Goal: Browse casually

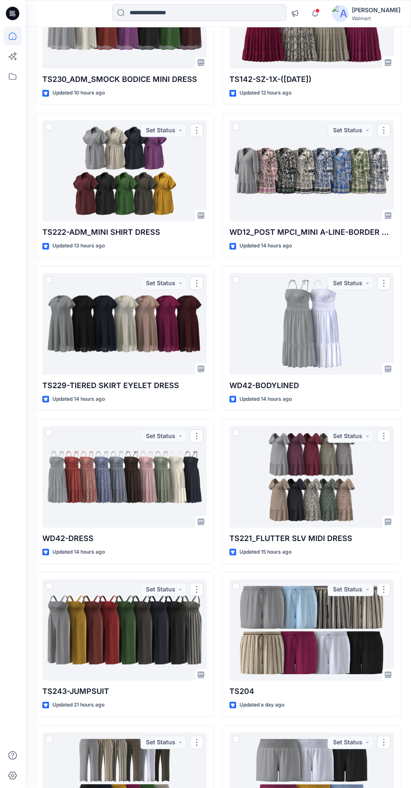
scroll to position [158, 0]
click at [308, 168] on div at bounding box center [312, 171] width 165 height 102
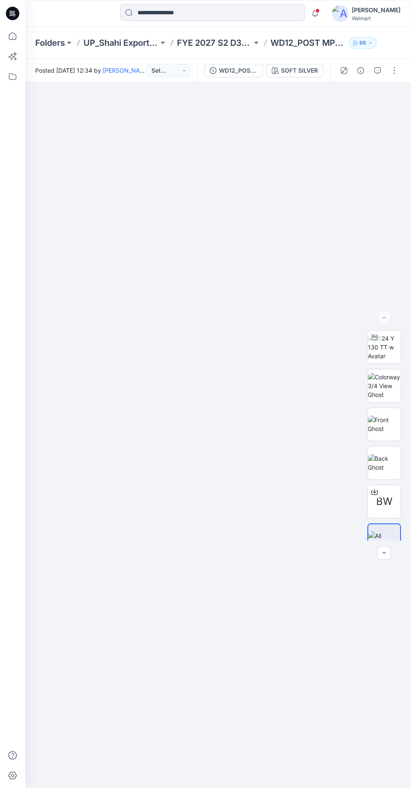
click at [393, 360] on img at bounding box center [384, 347] width 33 height 26
click at [392, 471] on img at bounding box center [384, 463] width 33 height 18
click at [301, 564] on img at bounding box center [218, 600] width 170 height 534
click at [310, 565] on div at bounding box center [218, 474] width 386 height 785
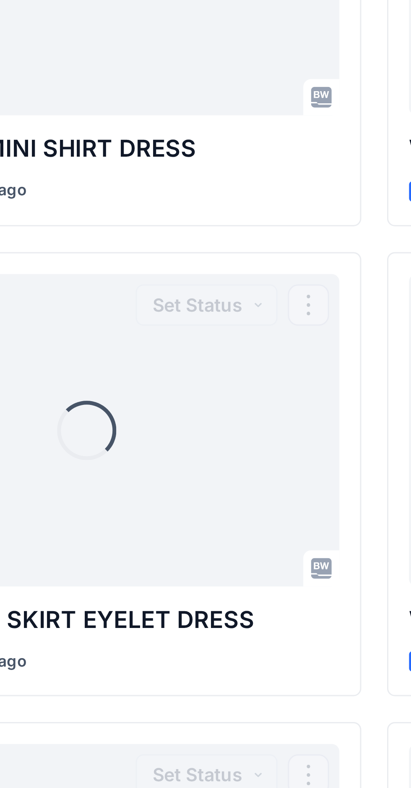
scroll to position [158, 0]
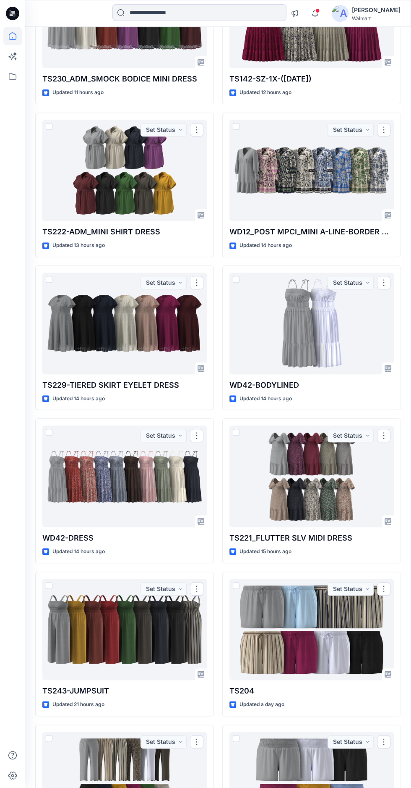
click at [340, 466] on div at bounding box center [312, 476] width 165 height 102
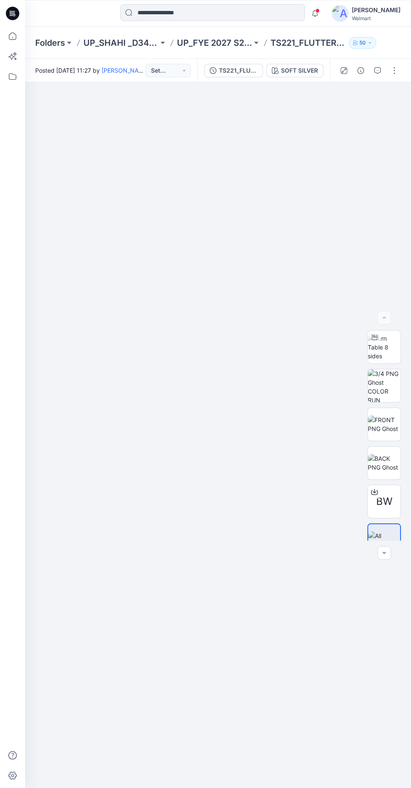
click at [385, 360] on img at bounding box center [384, 347] width 33 height 26
click at [397, 433] on img at bounding box center [384, 424] width 33 height 18
click at [251, 546] on img at bounding box center [218, 584] width 206 height 566
click at [250, 543] on img at bounding box center [218, 584] width 206 height 566
click at [251, 466] on img at bounding box center [218, 584] width 206 height 566
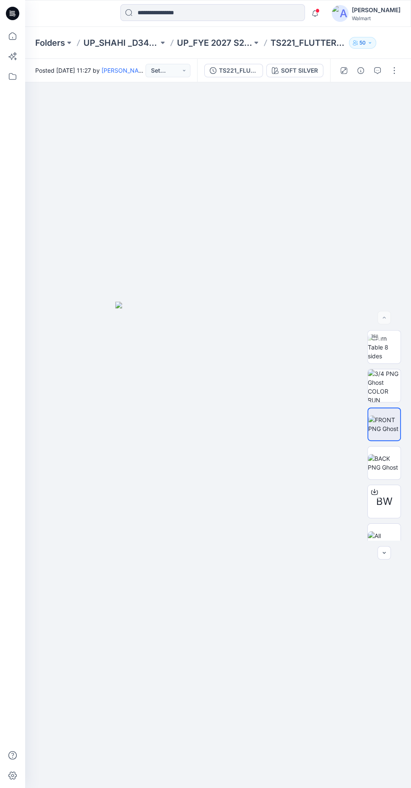
click at [259, 473] on img at bounding box center [218, 584] width 206 height 566
click at [374, 360] on img at bounding box center [384, 347] width 33 height 26
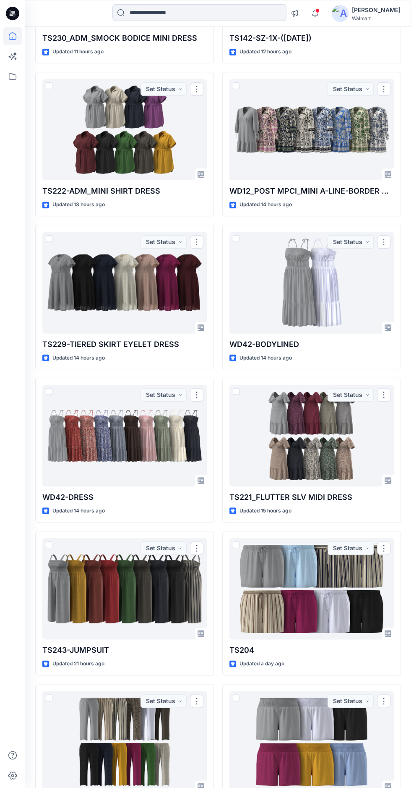
scroll to position [222, 0]
